Goal: Task Accomplishment & Management: Manage account settings

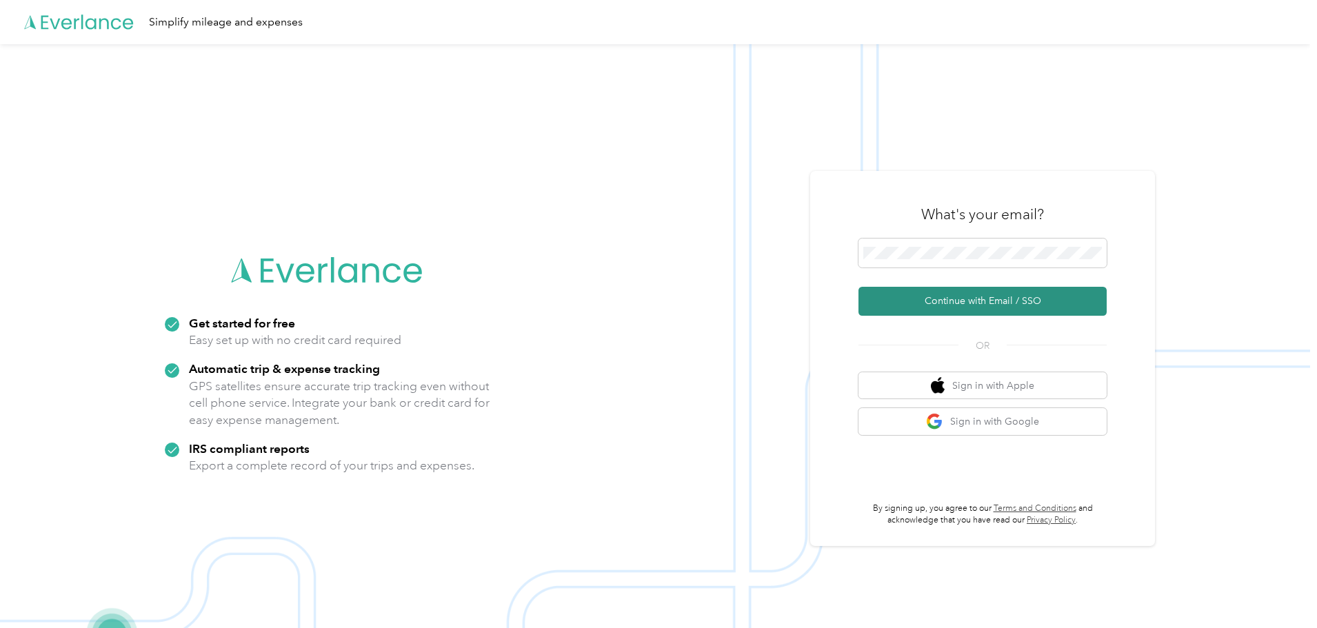
click at [954, 307] on button "Continue with Email / SSO" at bounding box center [982, 301] width 248 height 29
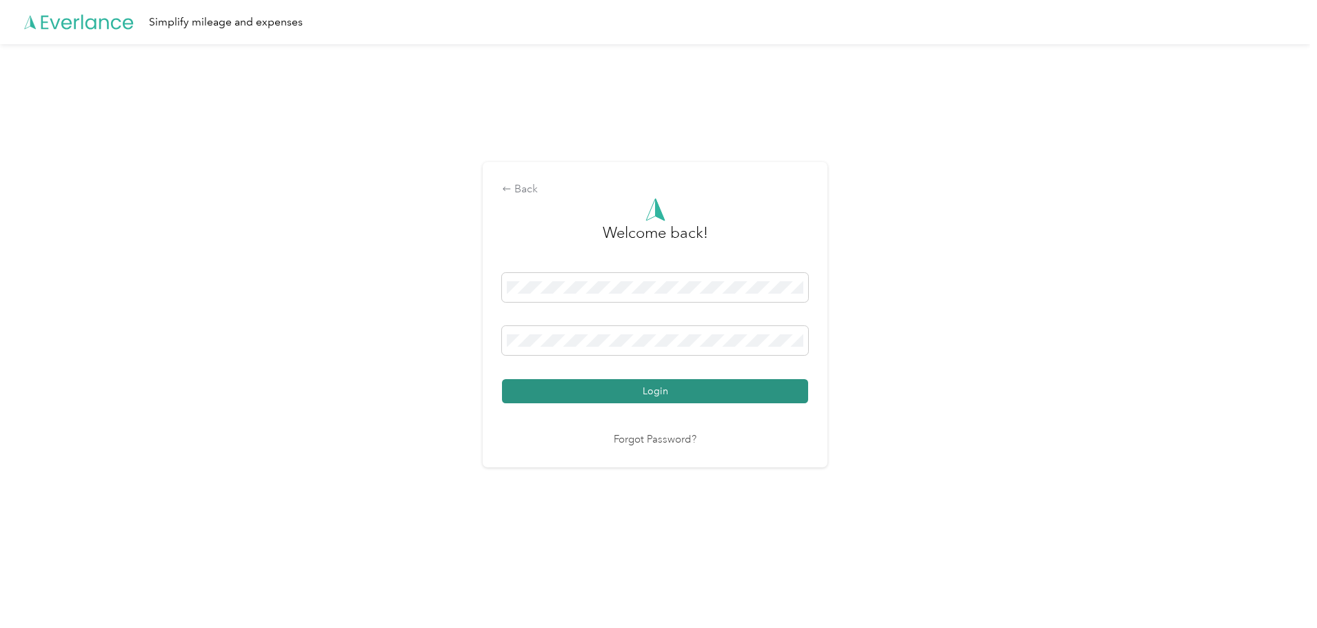
click at [746, 390] on button "Login" at bounding box center [655, 391] width 306 height 24
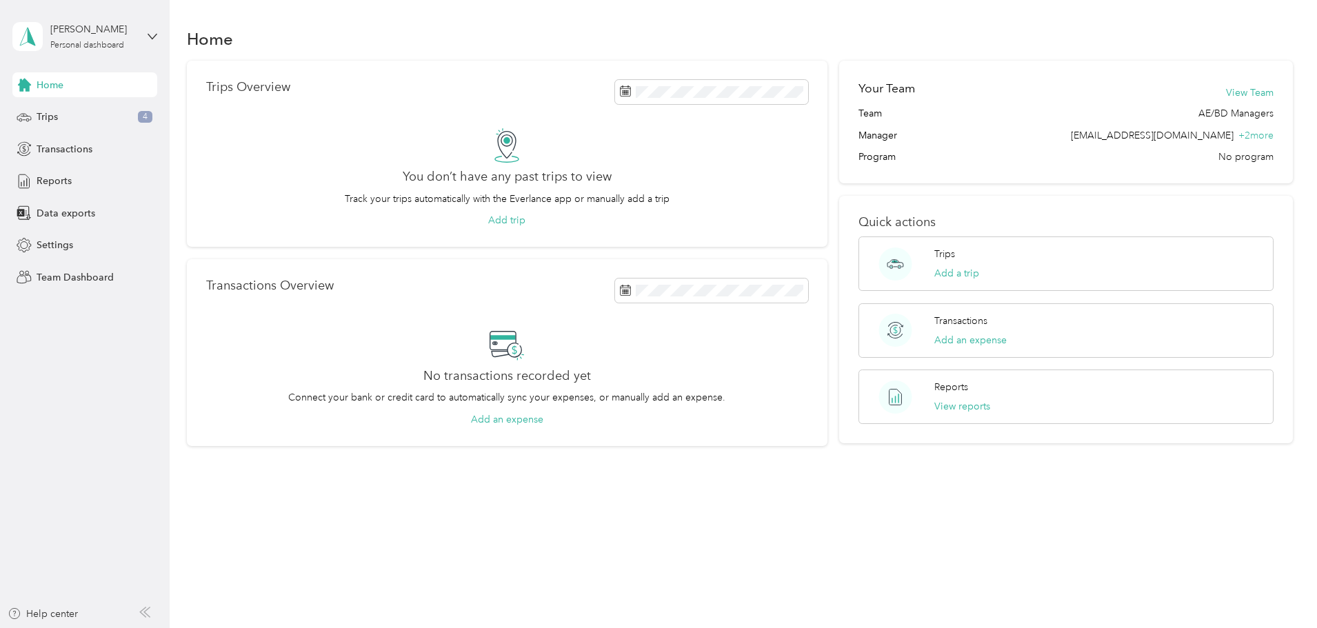
click at [142, 36] on div "[PERSON_NAME] Personal dashboard" at bounding box center [84, 36] width 145 height 48
click at [84, 110] on div "Team dashboard" at bounding box center [62, 113] width 74 height 14
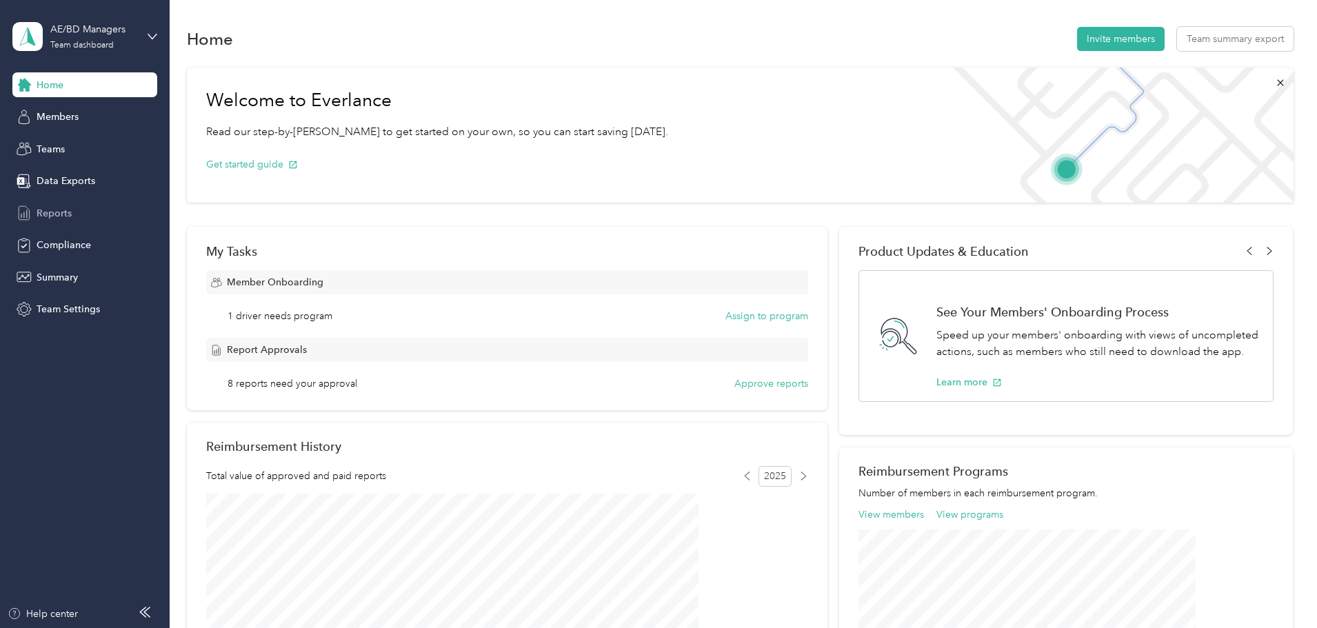
click at [66, 214] on span "Reports" at bounding box center [54, 213] width 35 height 14
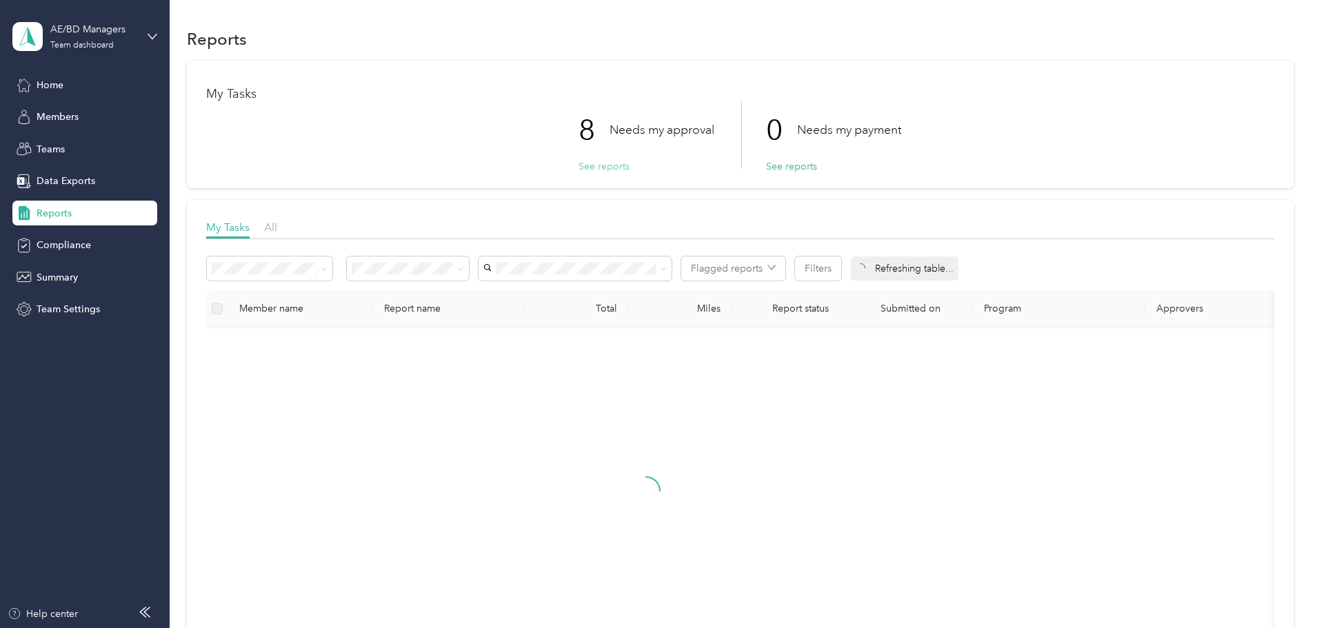
click at [590, 171] on button "See reports" at bounding box center [604, 166] width 51 height 14
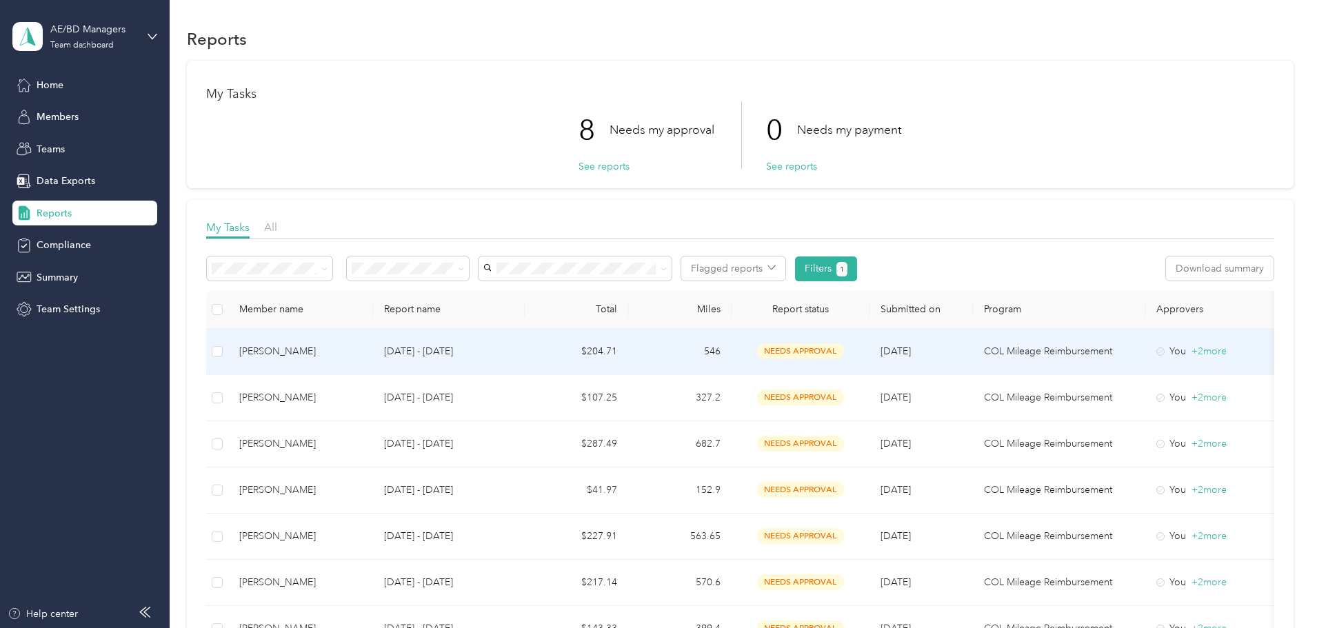
scroll to position [69, 0]
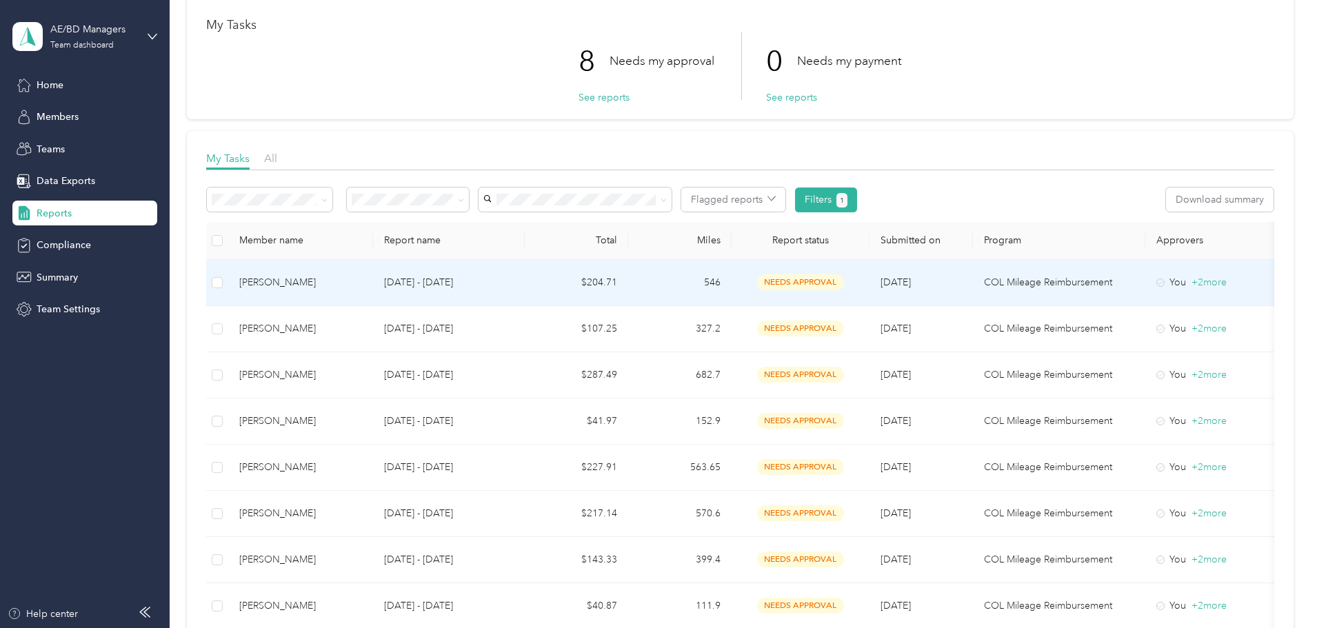
click at [362, 284] on div "[PERSON_NAME]" at bounding box center [300, 282] width 123 height 15
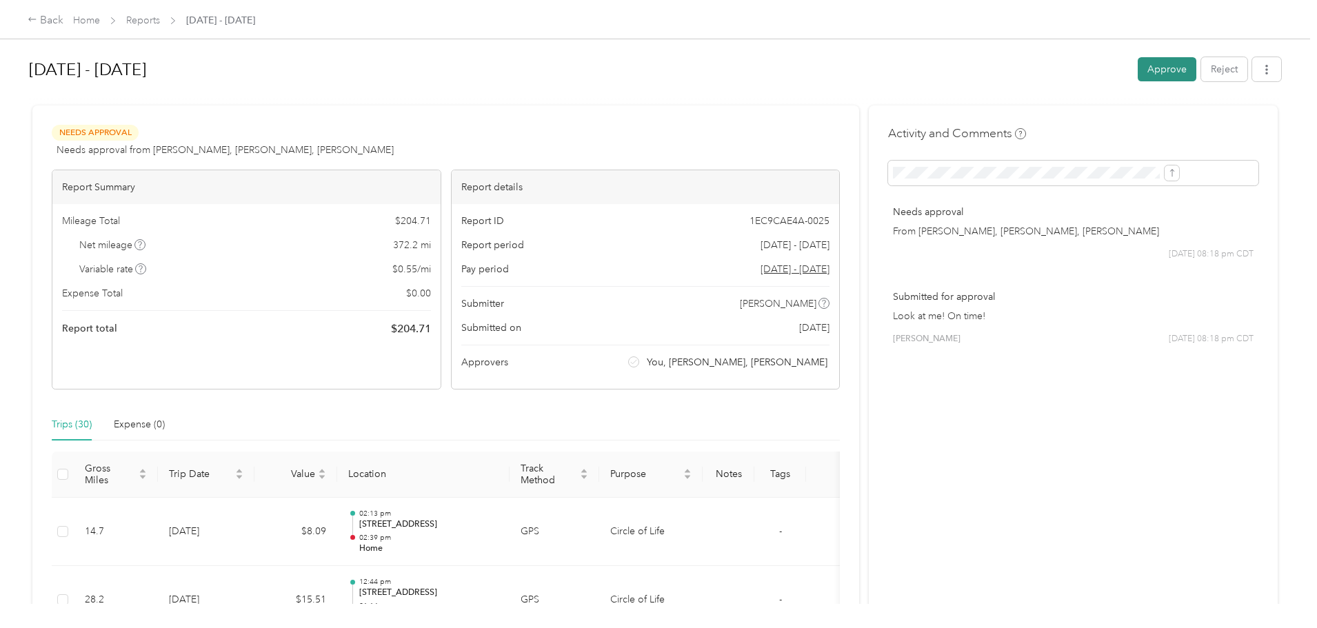
click at [1138, 74] on button "Approve" at bounding box center [1167, 69] width 59 height 24
click at [174, 21] on div "Back Home Reports [DATE] - [DATE]" at bounding box center [142, 20] width 228 height 17
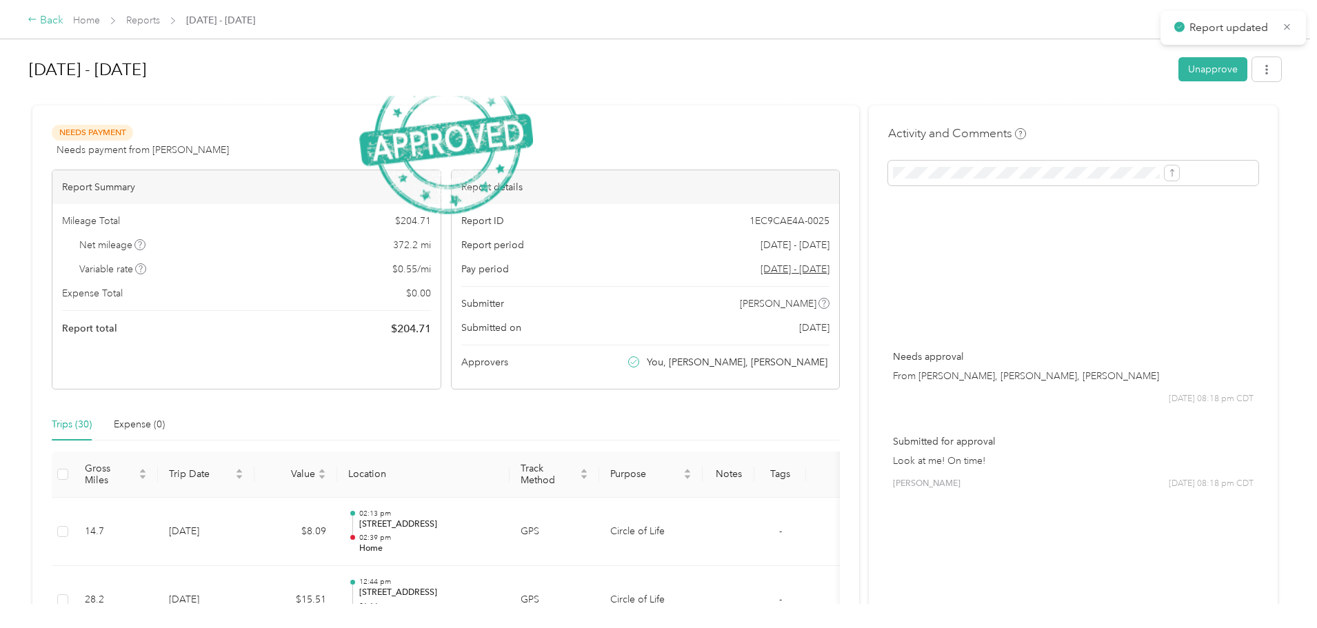
click at [63, 27] on div "Back" at bounding box center [46, 20] width 36 height 17
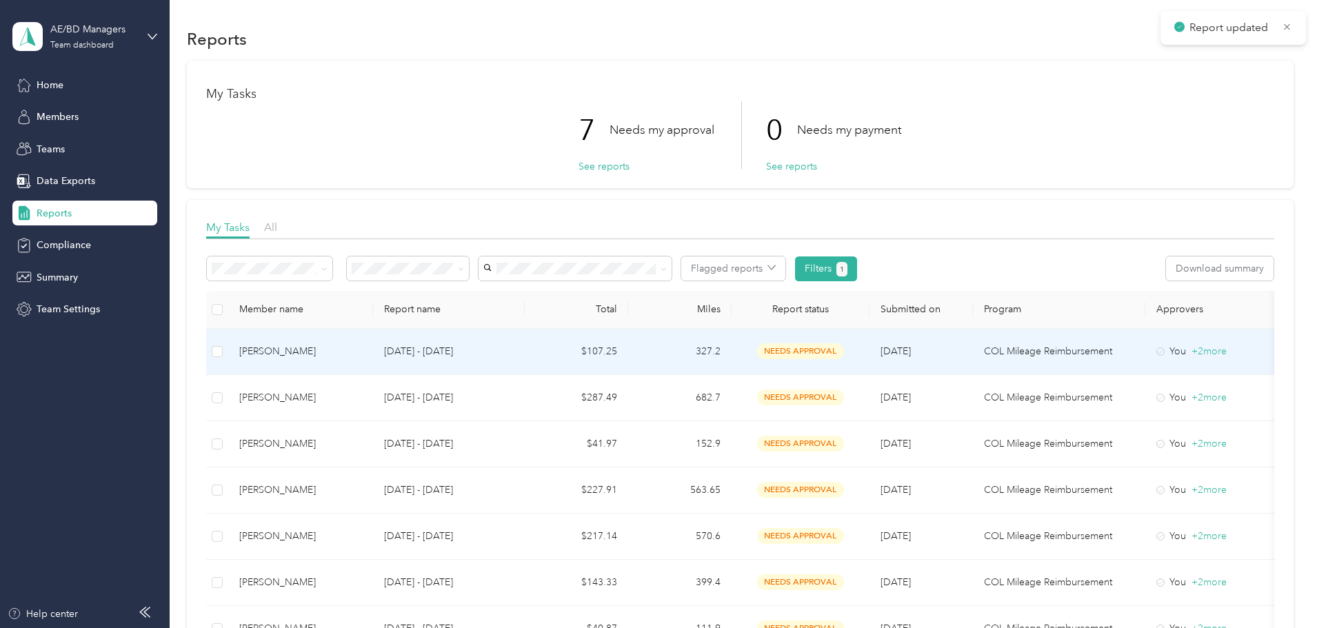
click at [355, 358] on div "[PERSON_NAME]" at bounding box center [300, 351] width 123 height 15
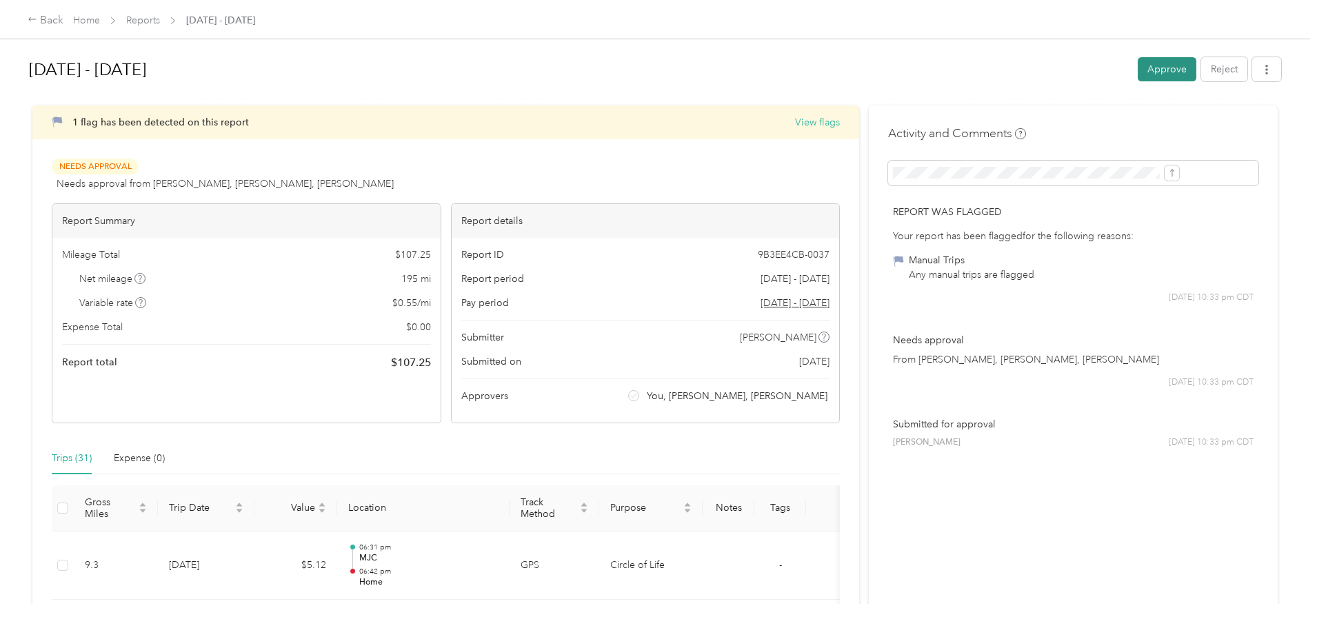
click at [1138, 72] on button "Approve" at bounding box center [1167, 69] width 59 height 24
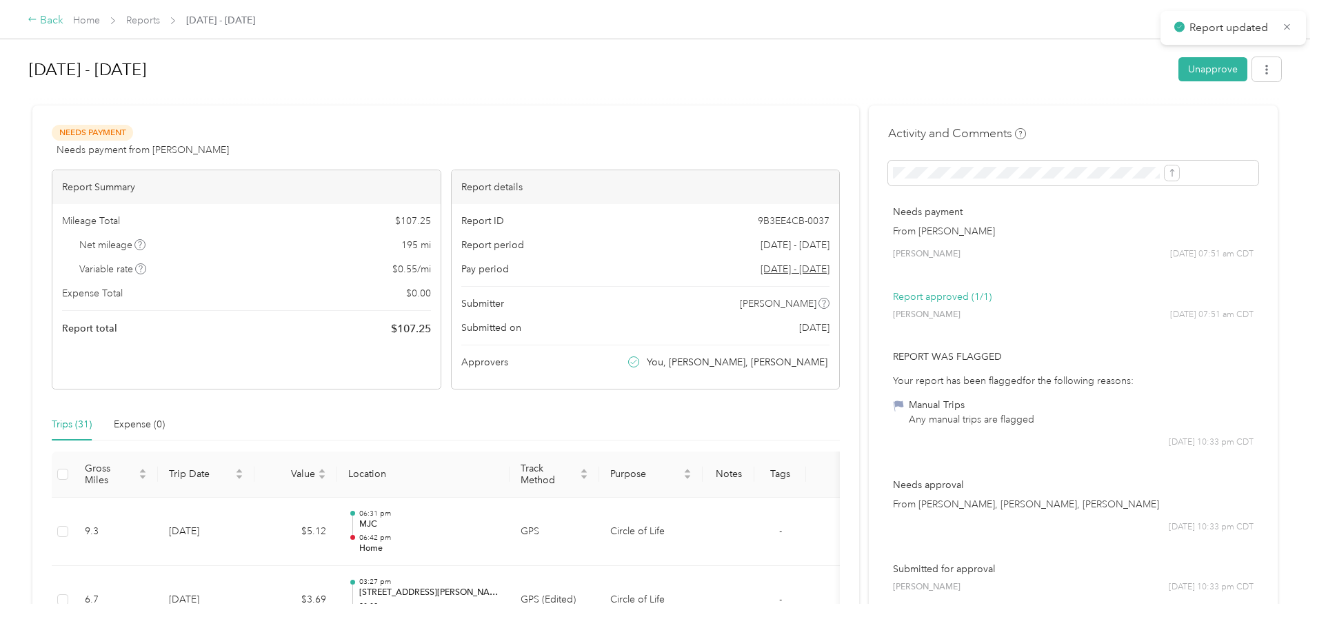
click at [63, 24] on div "Back" at bounding box center [46, 20] width 36 height 17
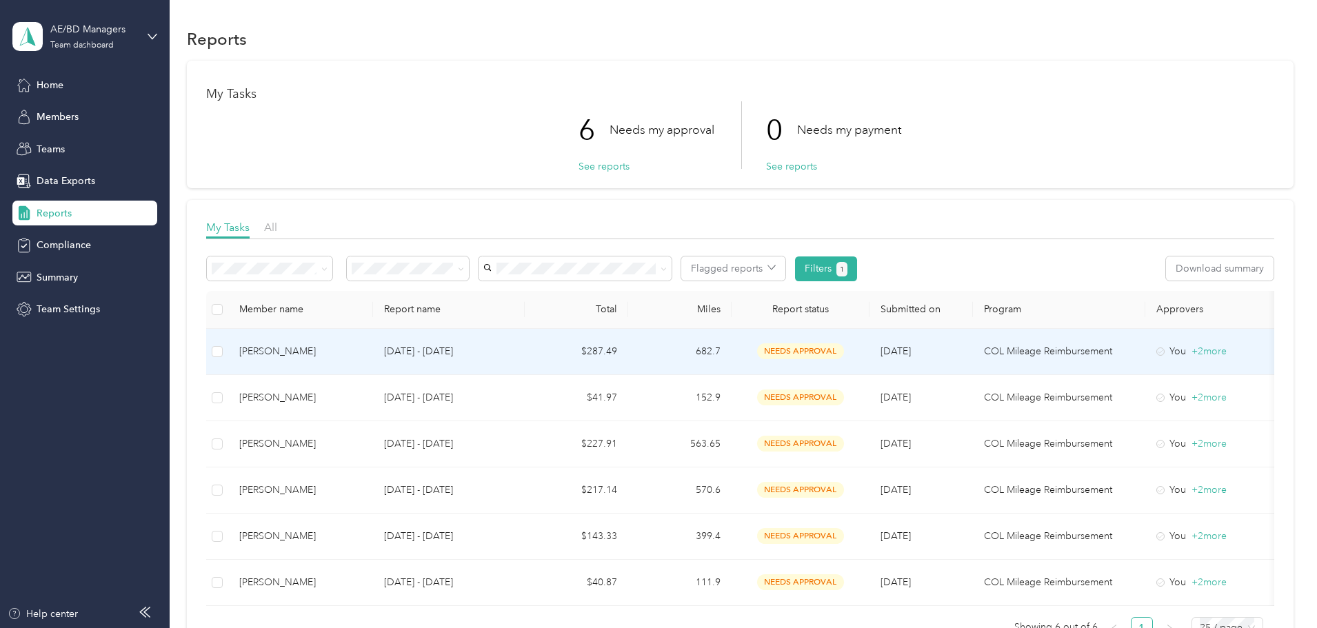
click at [362, 348] on div "[PERSON_NAME]" at bounding box center [300, 351] width 123 height 15
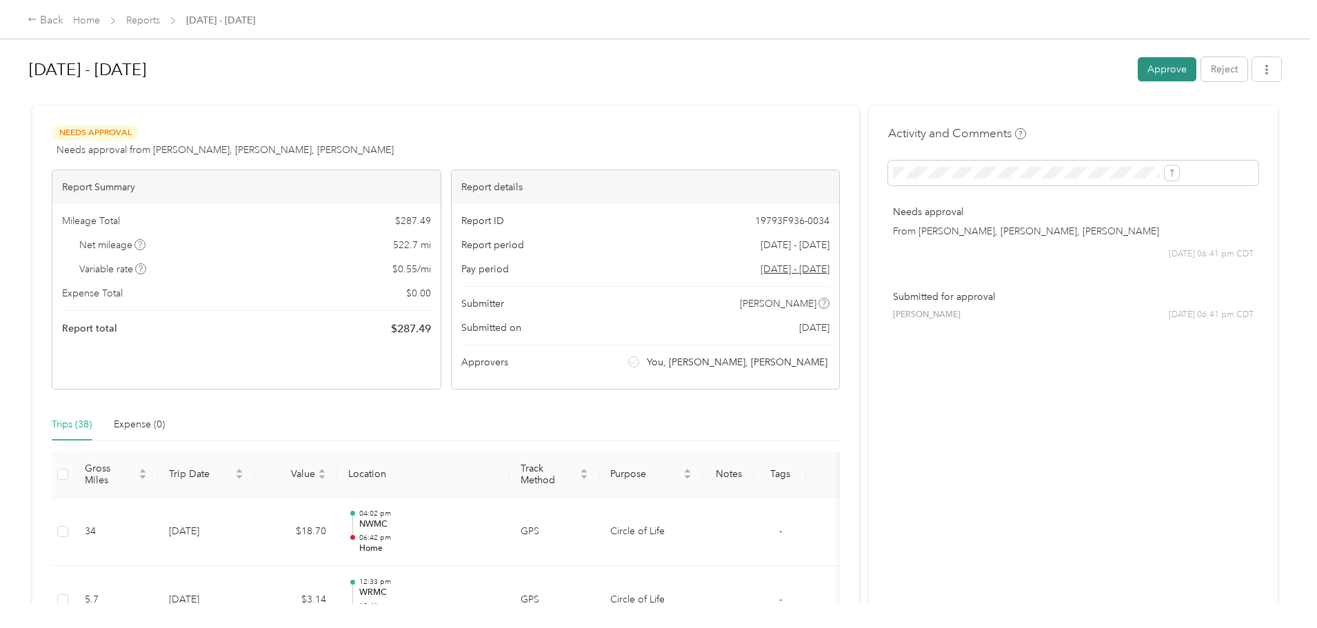
click at [1138, 70] on button "Approve" at bounding box center [1167, 69] width 59 height 24
click at [63, 27] on div "Back" at bounding box center [46, 20] width 36 height 17
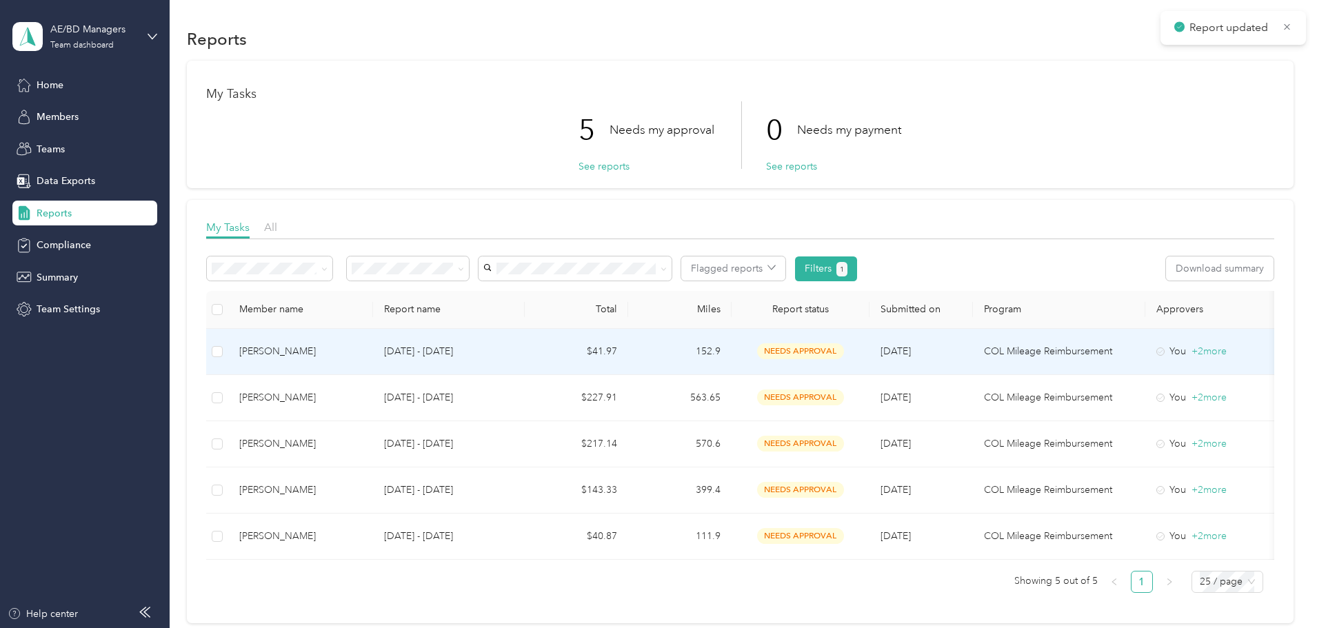
click at [362, 358] on div "[PERSON_NAME]" at bounding box center [300, 351] width 123 height 15
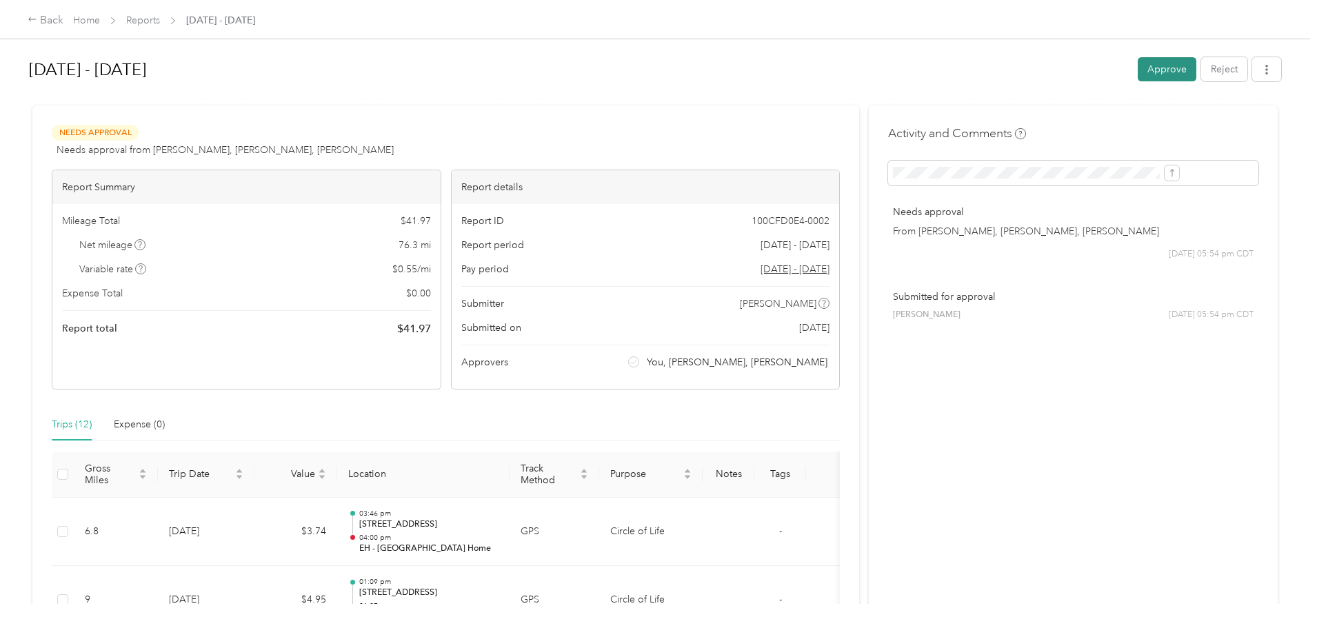
click at [1138, 61] on button "Approve" at bounding box center [1167, 69] width 59 height 24
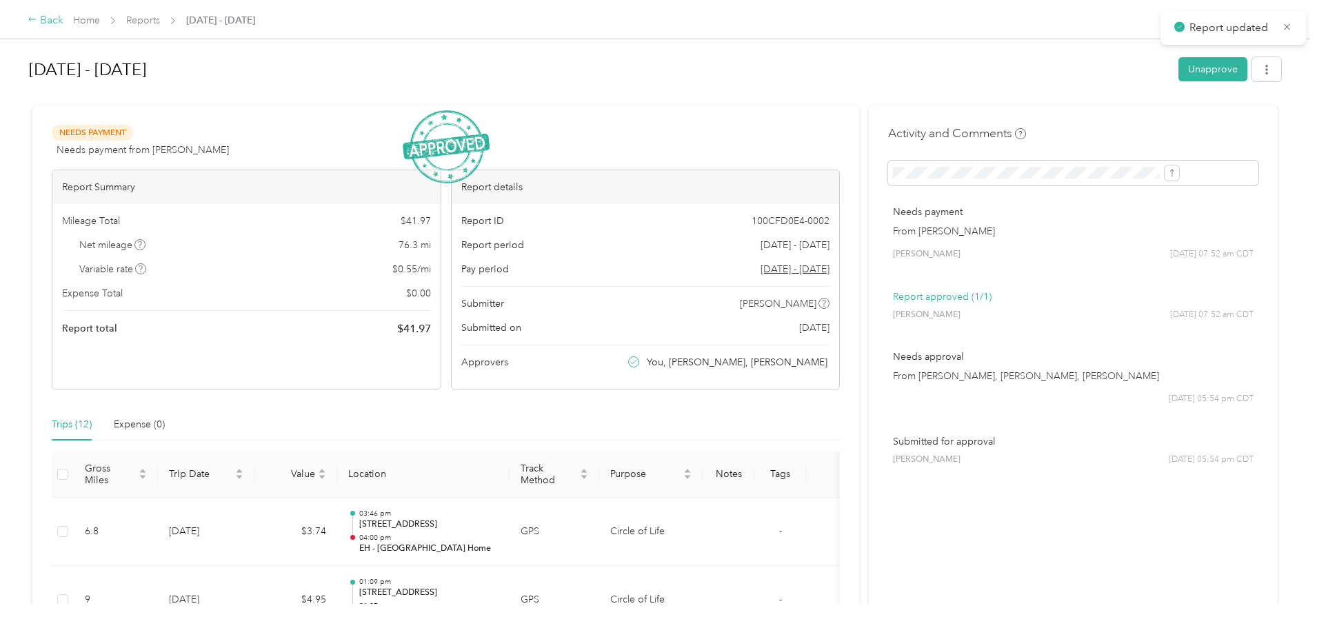
click at [63, 21] on div "Back" at bounding box center [46, 20] width 36 height 17
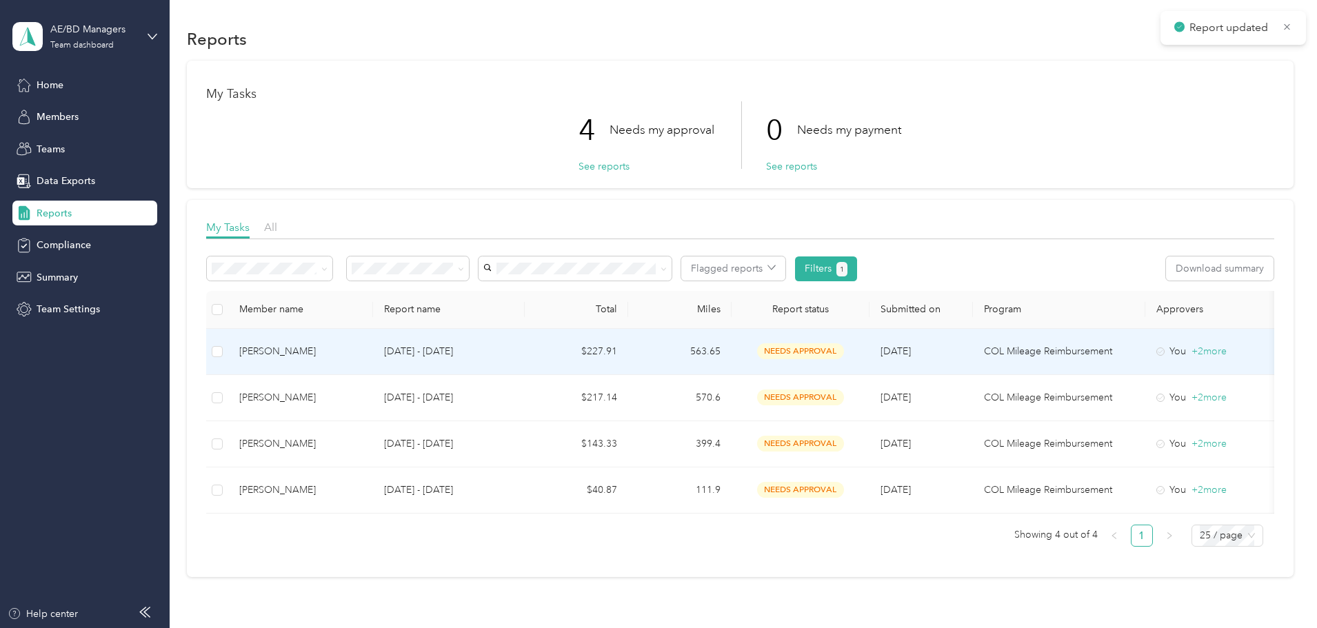
click at [373, 341] on td "[PERSON_NAME]" at bounding box center [300, 352] width 145 height 46
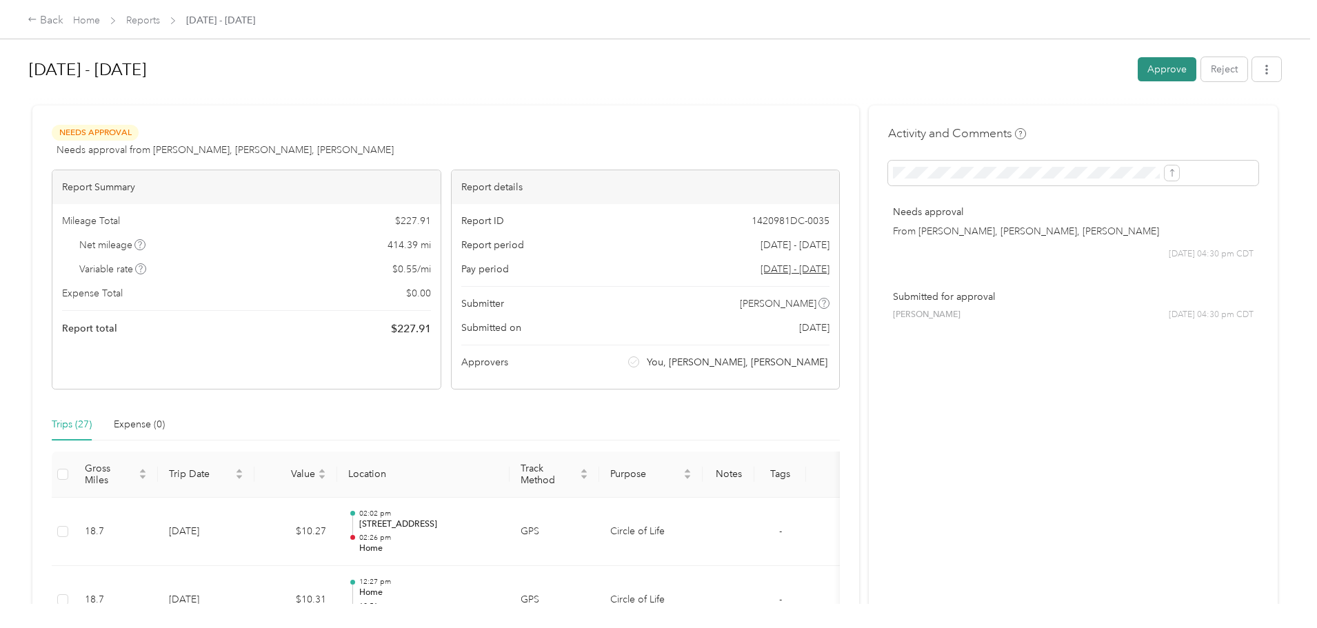
click at [1138, 74] on button "Approve" at bounding box center [1167, 69] width 59 height 24
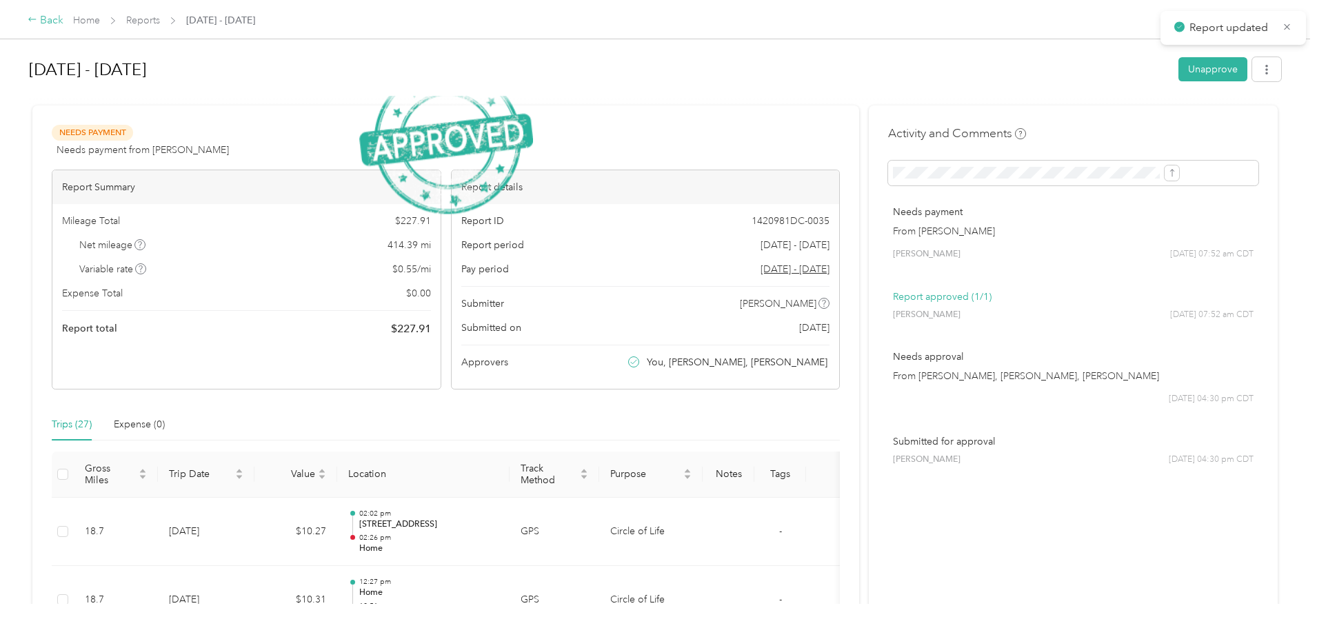
click at [63, 17] on div "Back" at bounding box center [46, 20] width 36 height 17
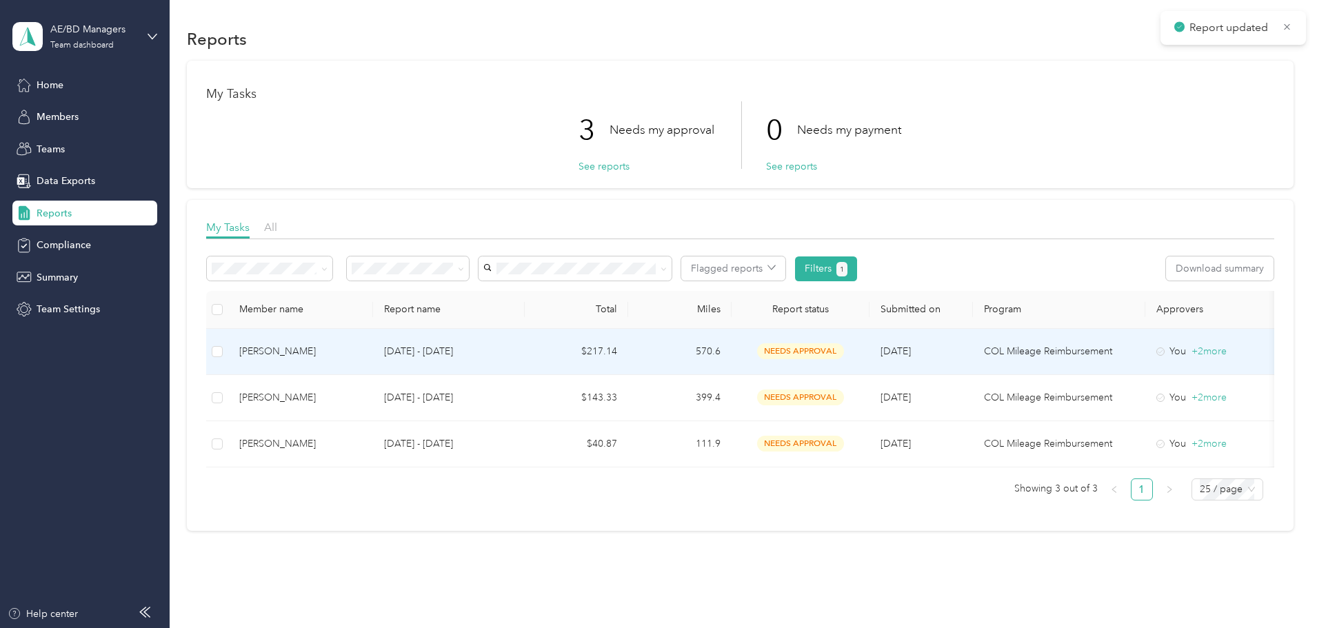
click at [362, 345] on div "[PERSON_NAME]" at bounding box center [300, 351] width 123 height 15
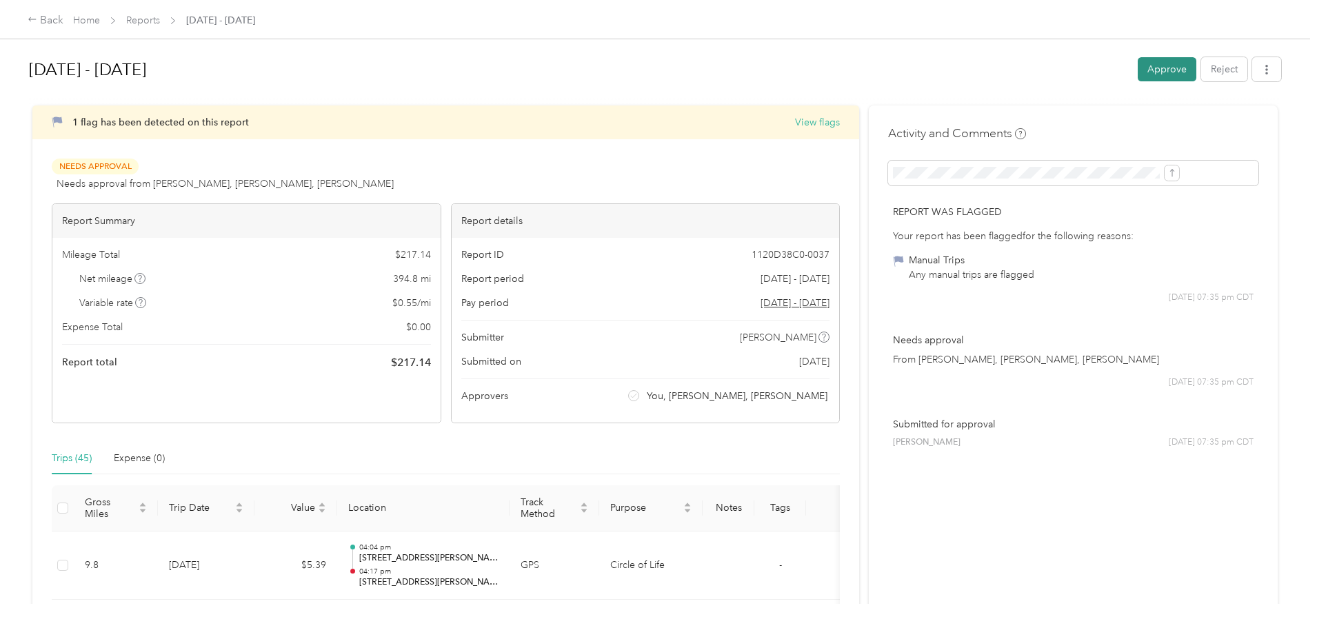
click at [1138, 78] on button "Approve" at bounding box center [1167, 69] width 59 height 24
drag, startPoint x: 154, startPoint y: 22, endPoint x: 1319, endPoint y: 94, distance: 1167.6
click at [63, 22] on div "Back" at bounding box center [46, 20] width 36 height 17
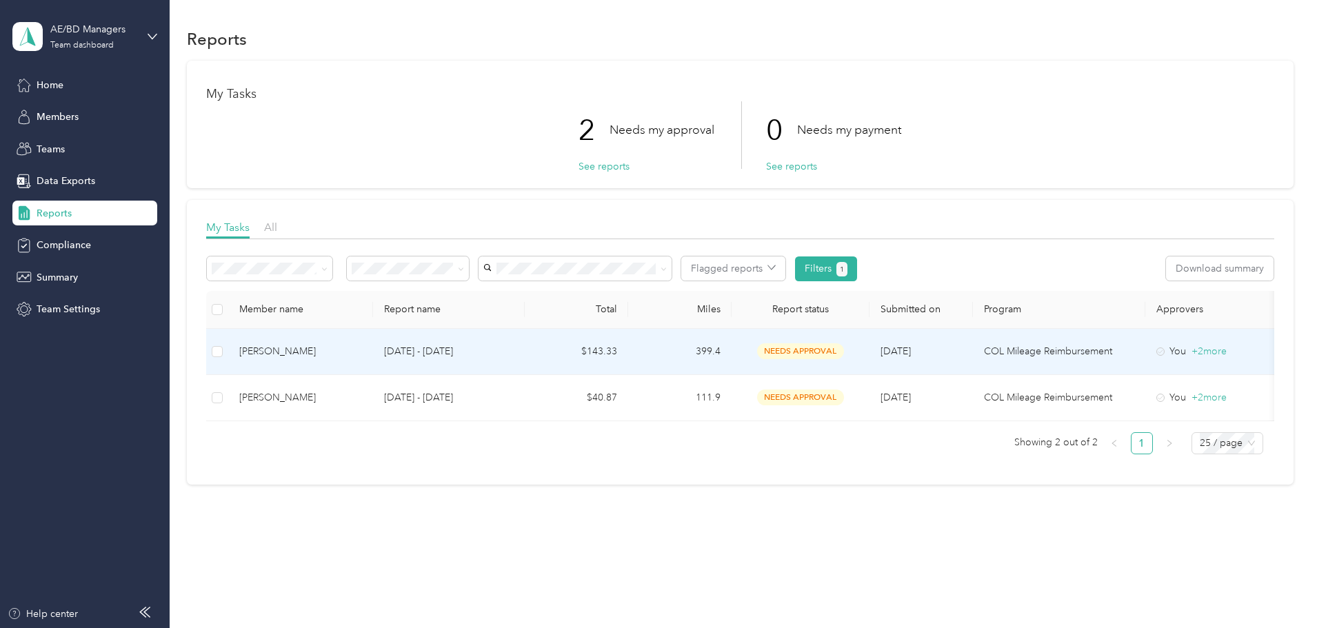
click at [362, 355] on div "[PERSON_NAME]" at bounding box center [300, 351] width 123 height 15
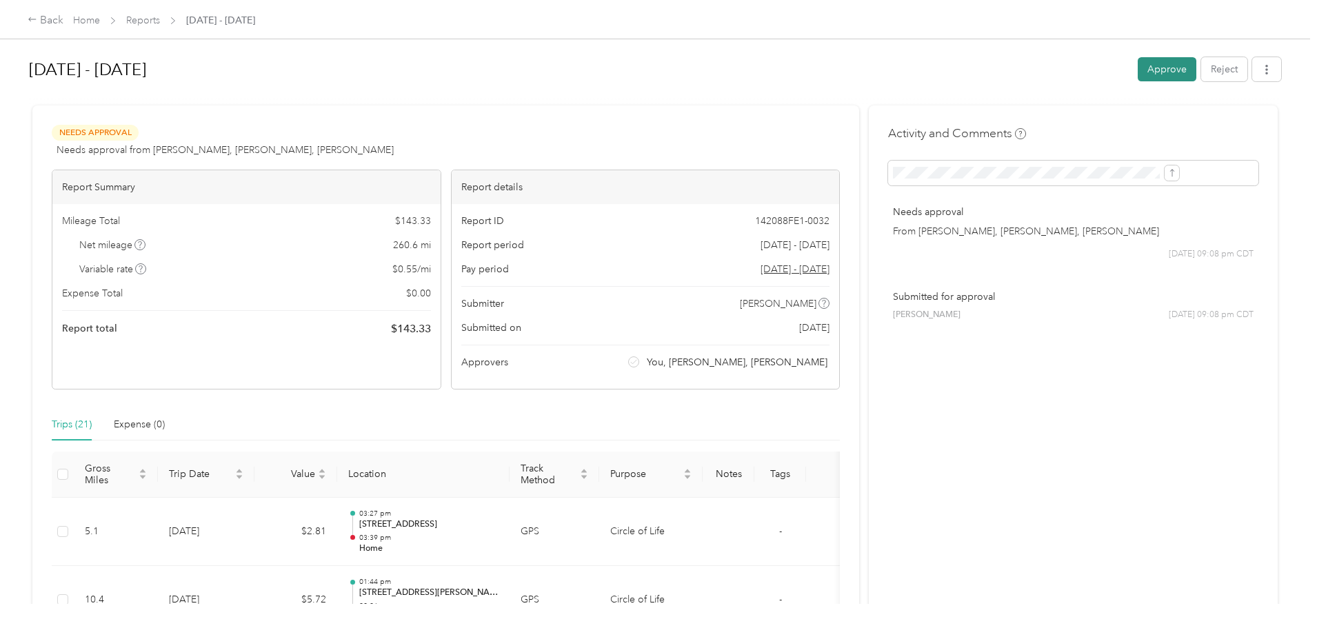
click at [1138, 77] on button "Approve" at bounding box center [1167, 69] width 59 height 24
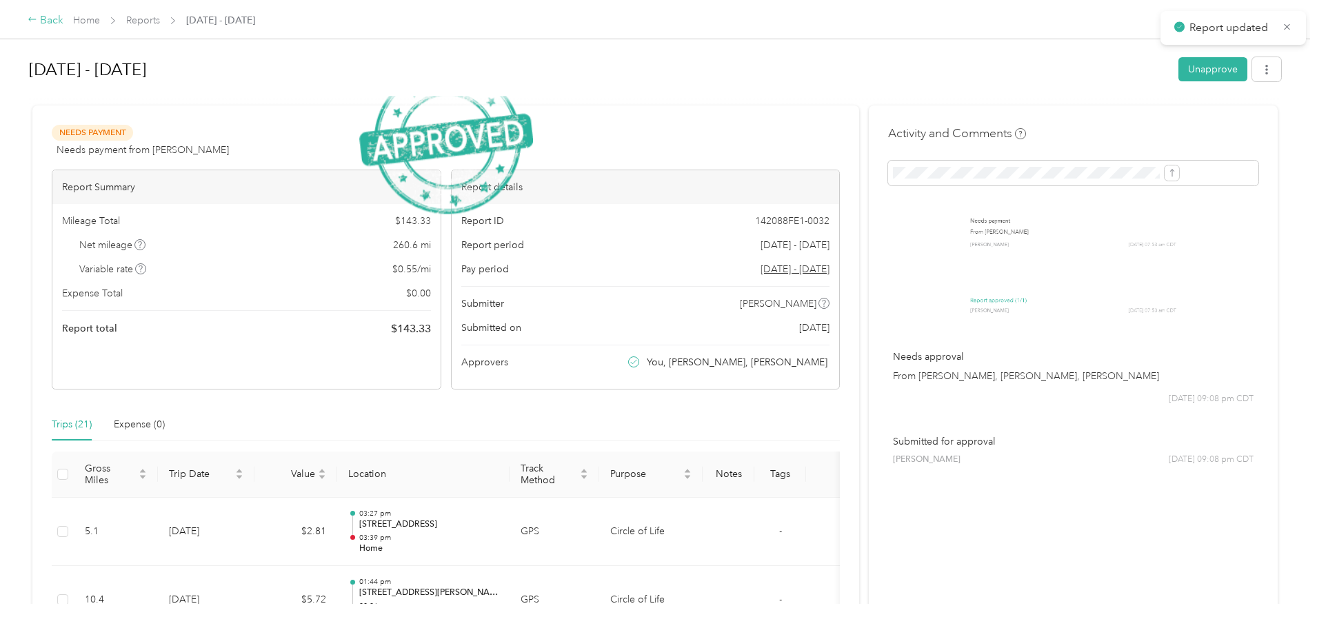
click at [63, 19] on div "Back" at bounding box center [46, 20] width 36 height 17
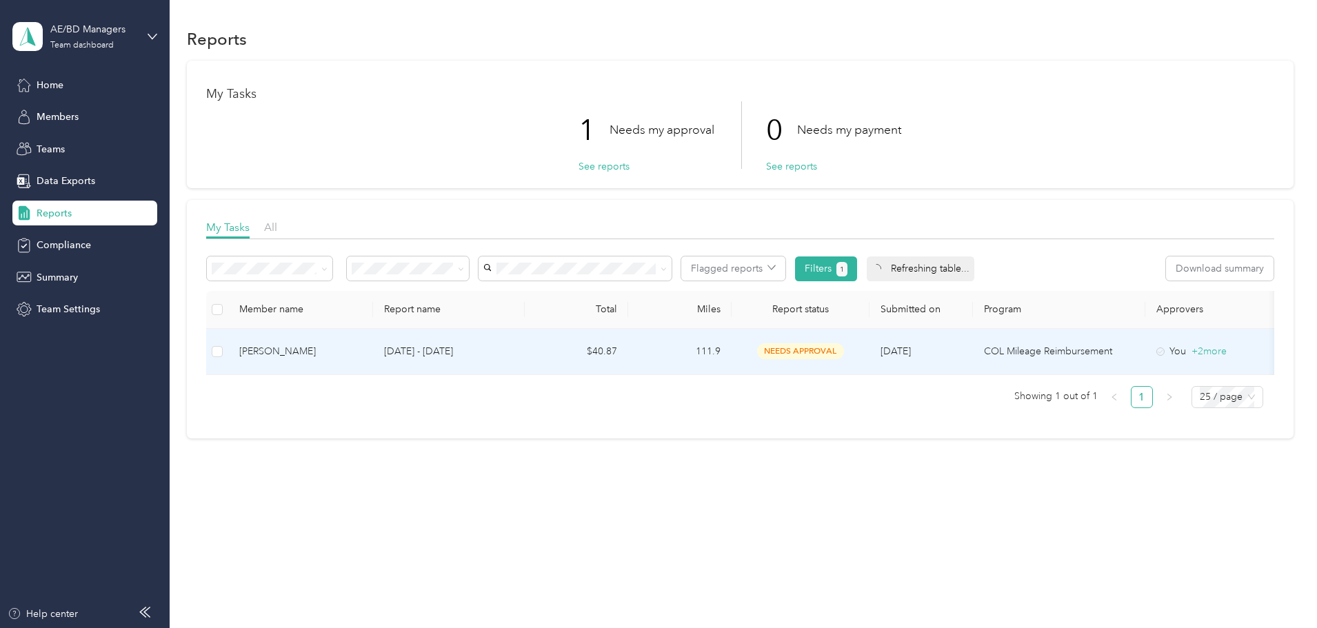
click at [362, 353] on div "[PERSON_NAME]" at bounding box center [300, 351] width 123 height 15
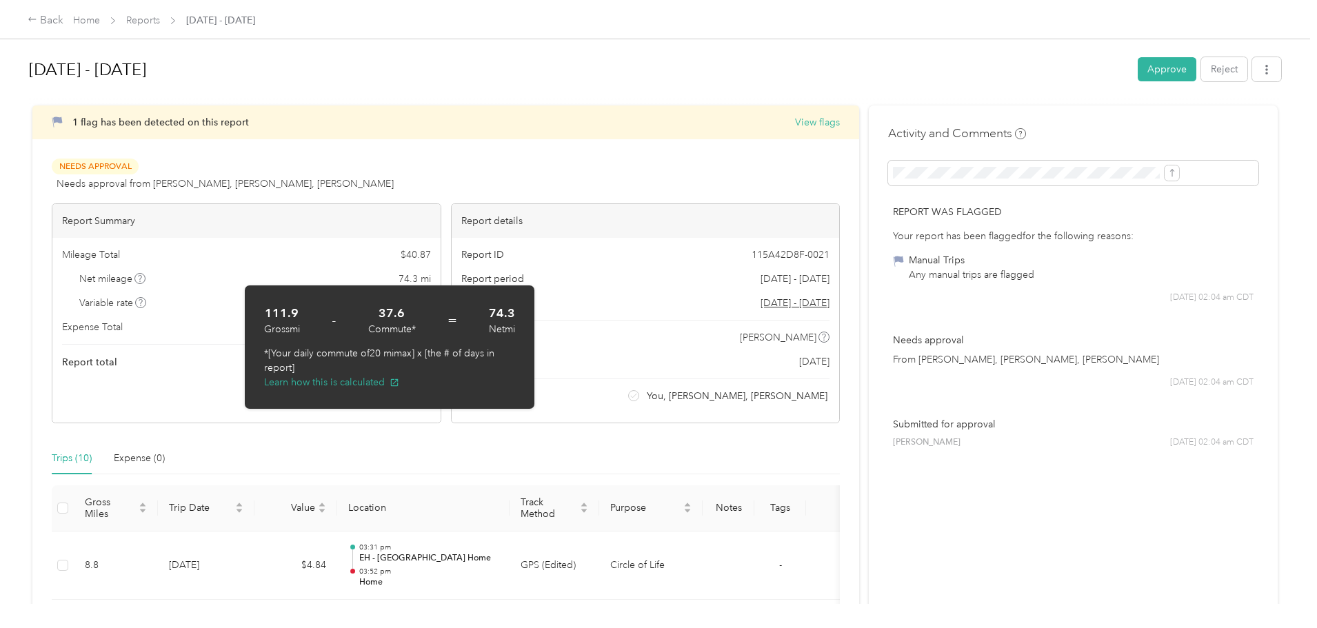
drag, startPoint x: 1073, startPoint y: 72, endPoint x: 995, endPoint y: 52, distance: 80.4
click at [1138, 72] on button "Approve" at bounding box center [1167, 69] width 59 height 24
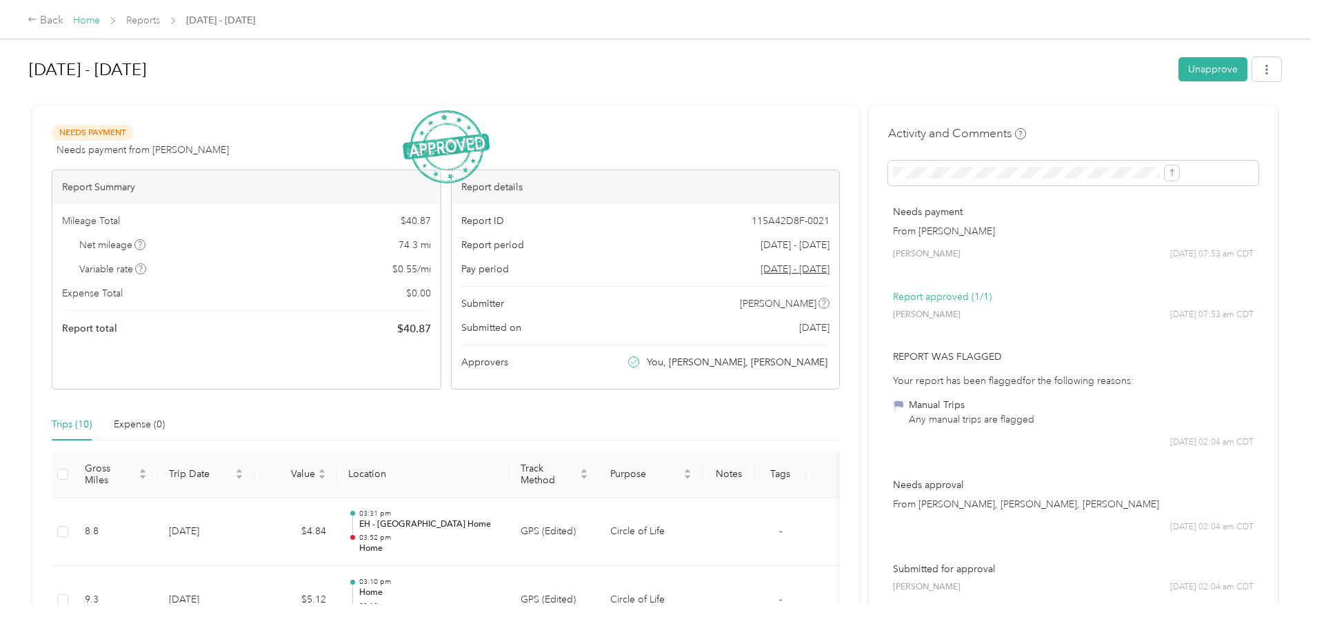
click at [100, 17] on link "Home" at bounding box center [86, 20] width 27 height 12
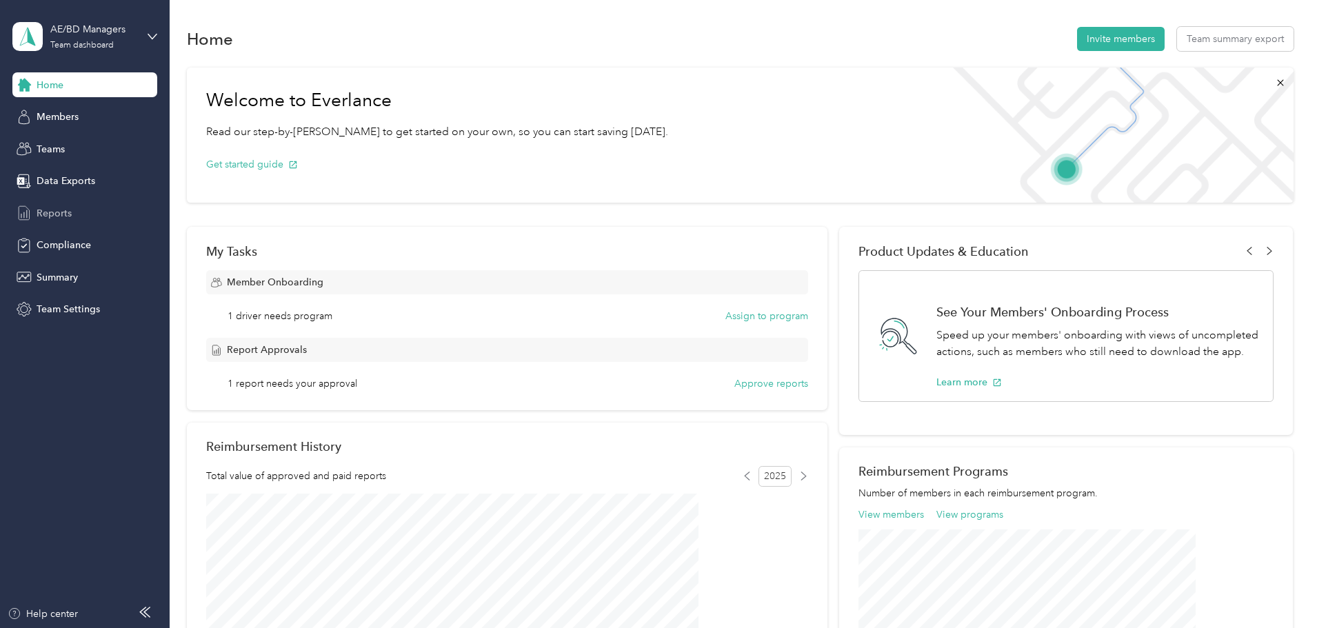
click at [77, 210] on div "Reports" at bounding box center [84, 213] width 145 height 25
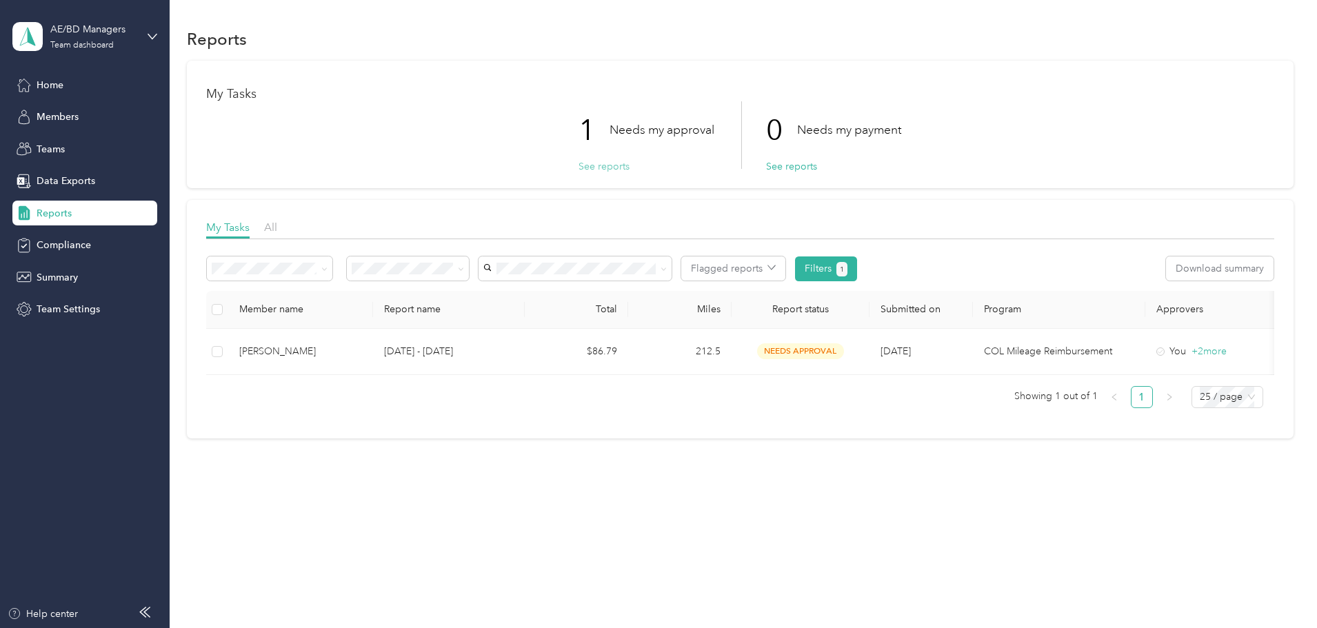
click at [619, 168] on button "See reports" at bounding box center [604, 166] width 51 height 14
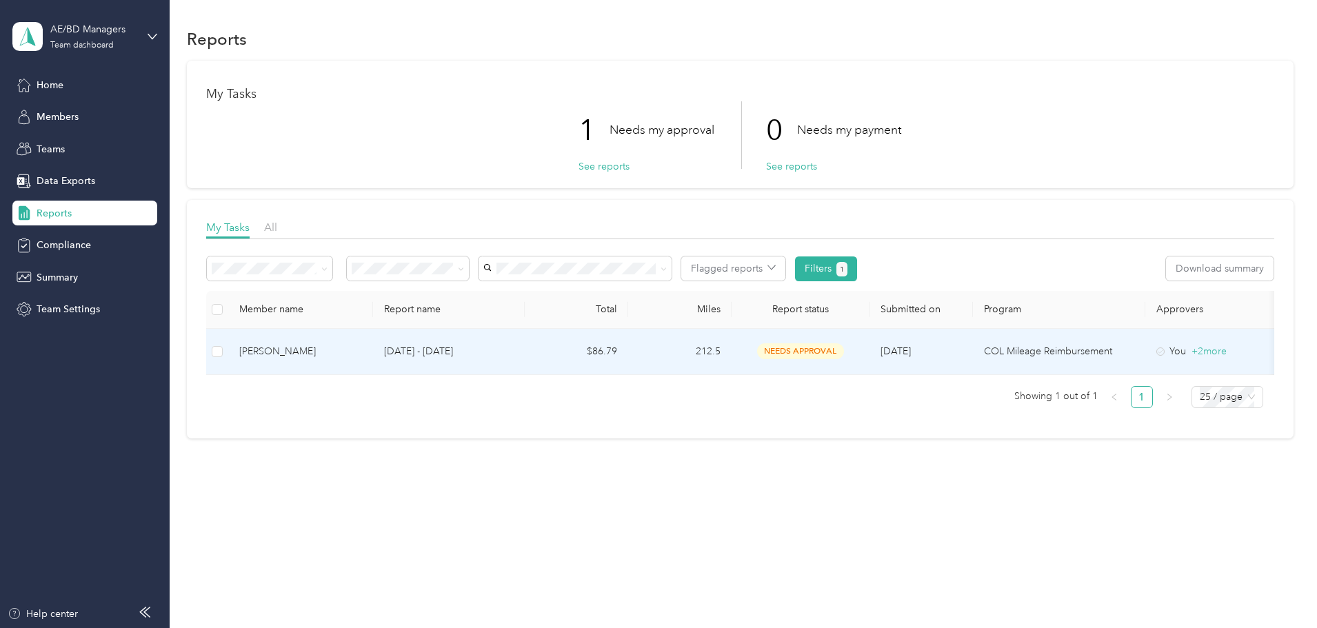
click at [352, 356] on div "[PERSON_NAME]" at bounding box center [300, 351] width 123 height 15
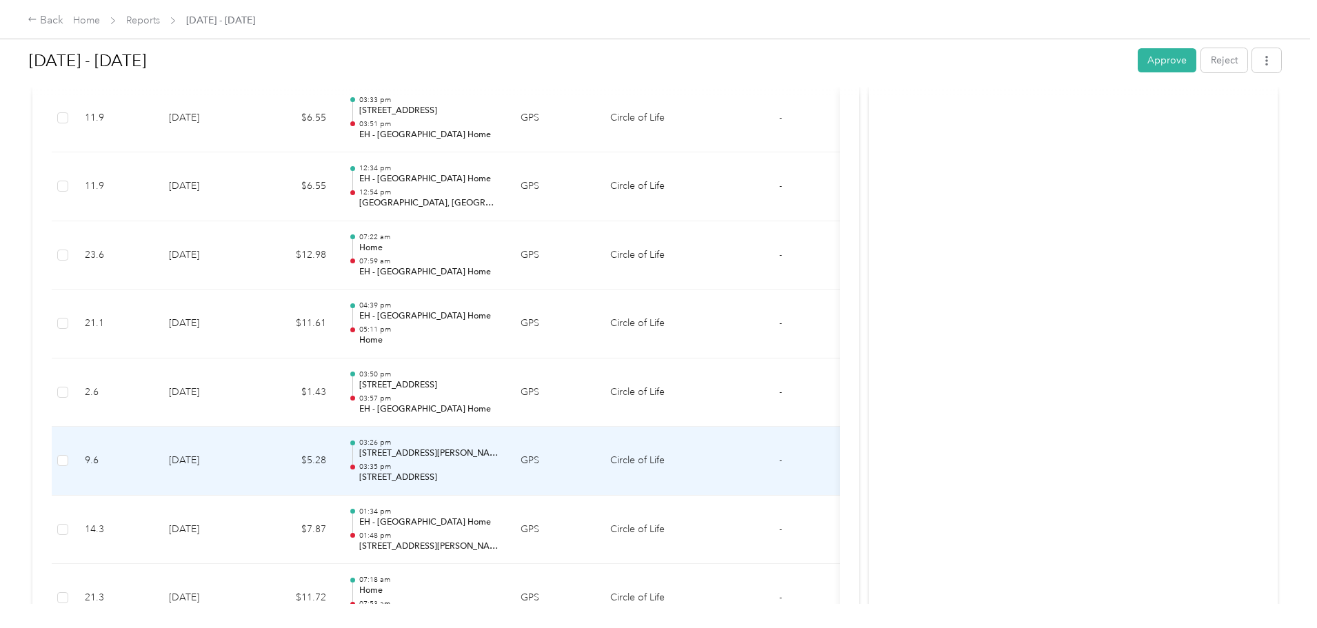
scroll to position [416, 0]
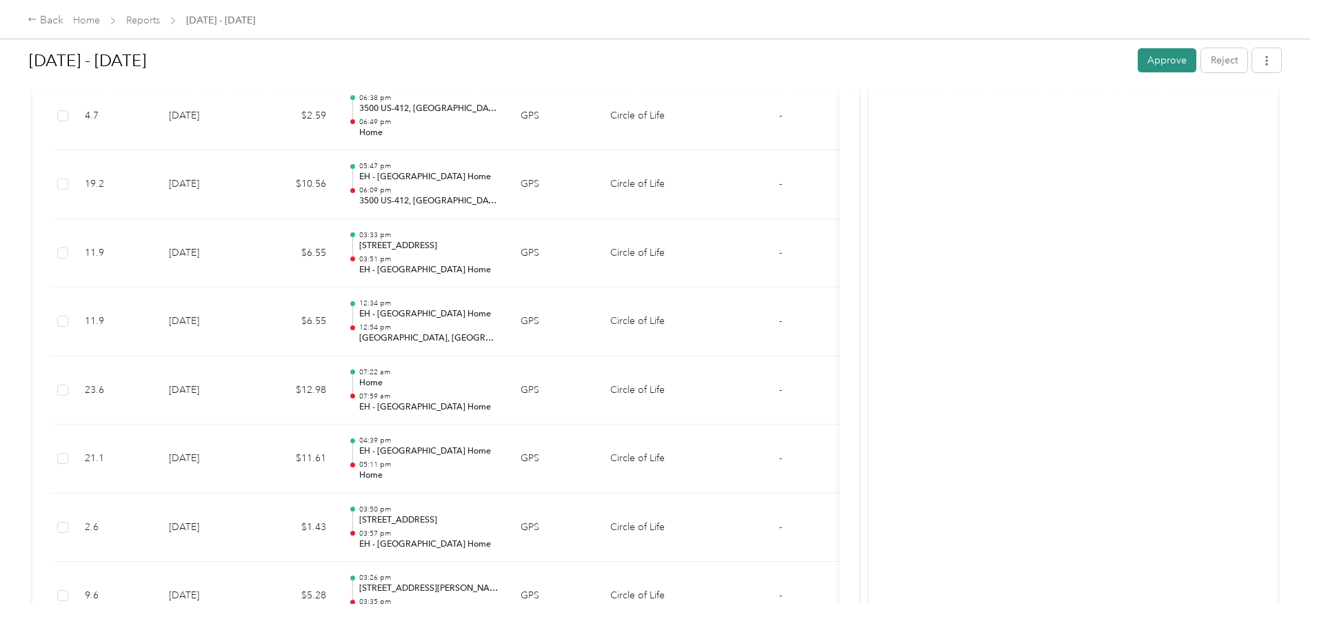
click at [1138, 54] on button "Approve" at bounding box center [1167, 60] width 59 height 24
